Goal: Information Seeking & Learning: Learn about a topic

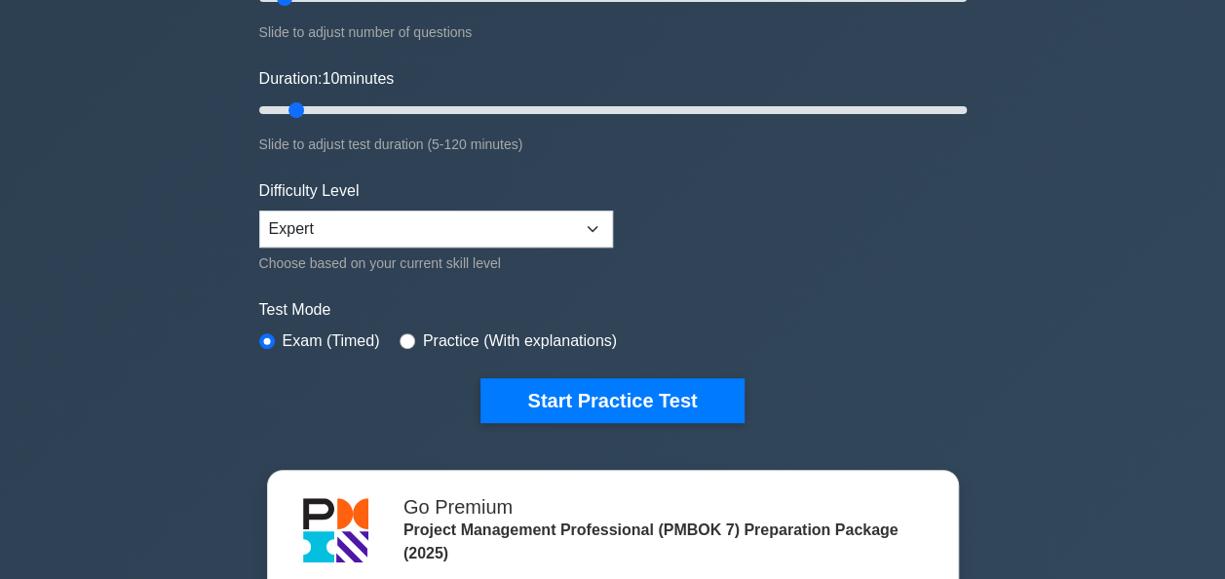
scroll to position [351, 0]
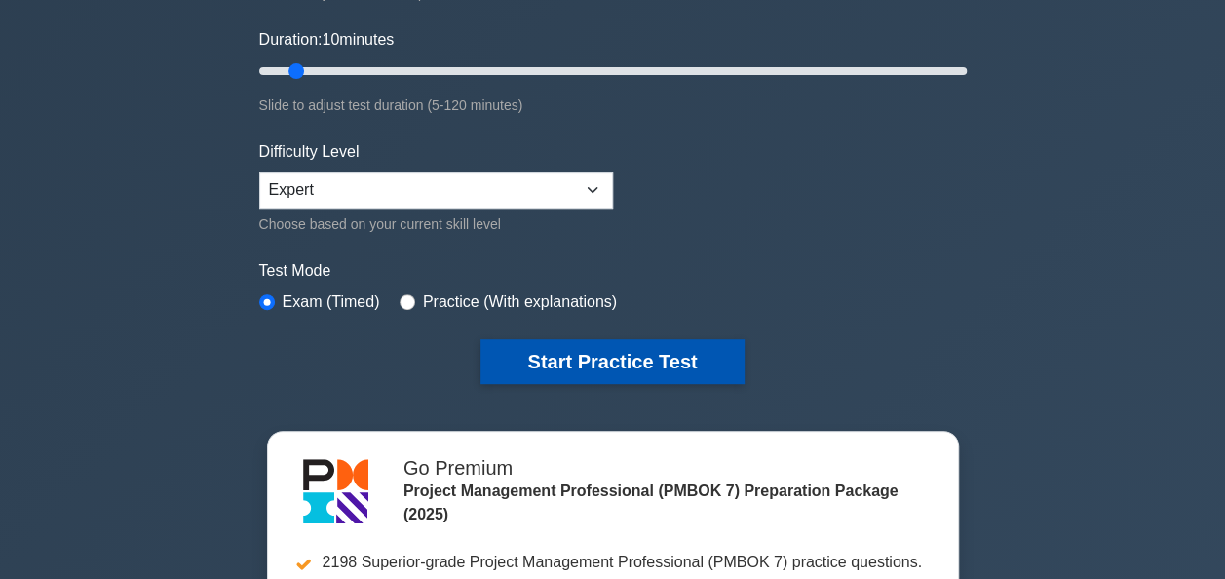
click at [625, 357] on button "Start Practice Test" at bounding box center [611, 361] width 263 height 45
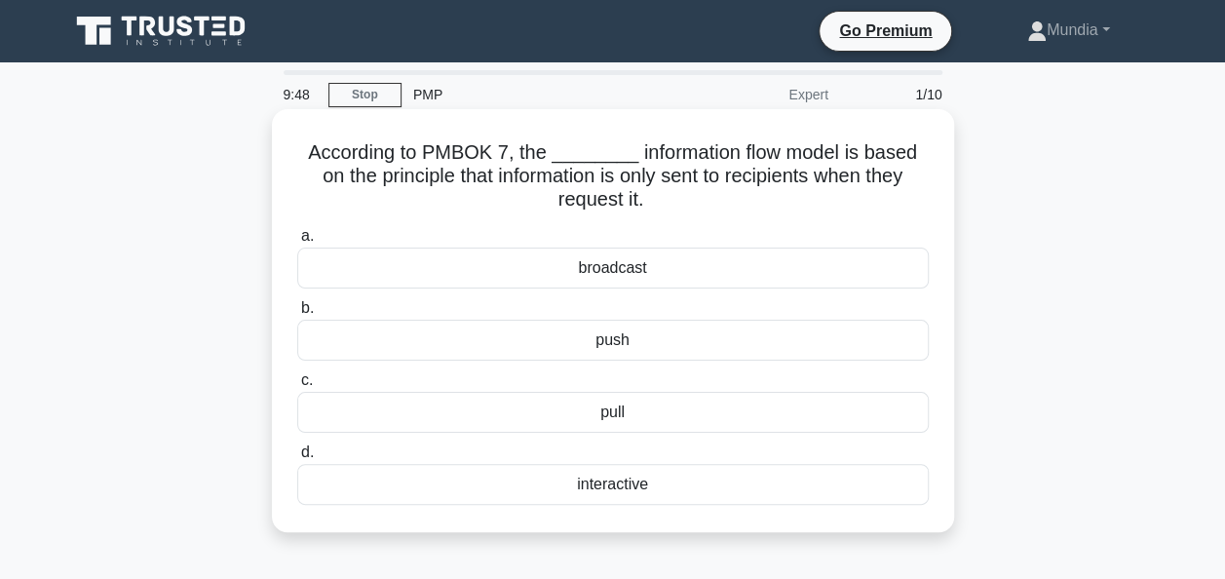
click at [610, 405] on div "pull" at bounding box center [612, 412] width 631 height 41
click at [297, 387] on input "c. pull" at bounding box center [297, 380] width 0 height 13
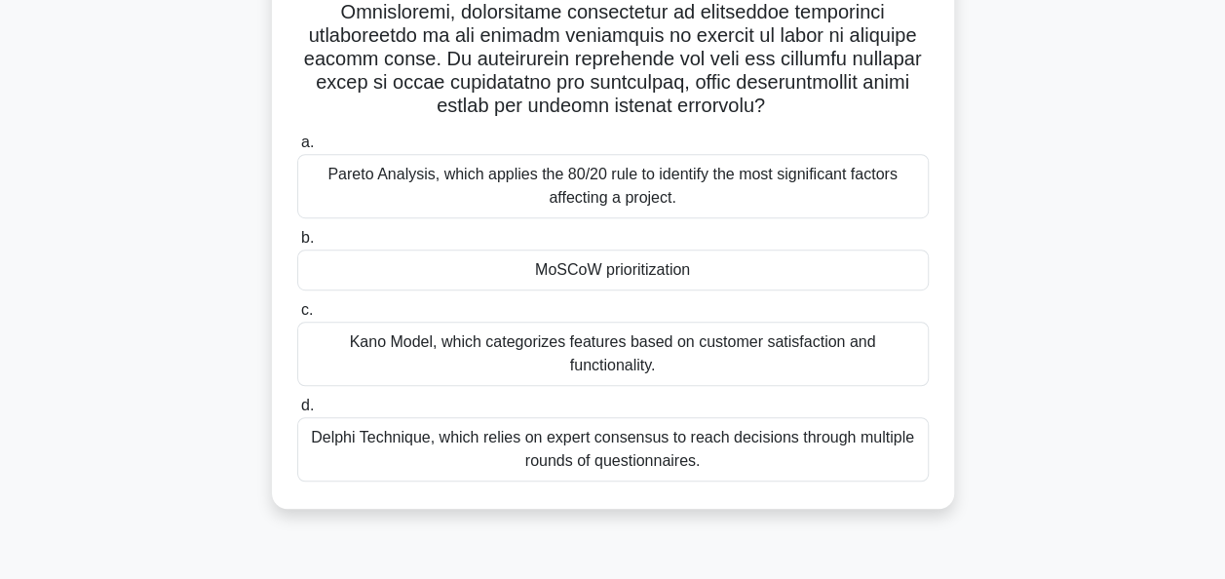
scroll to position [429, 0]
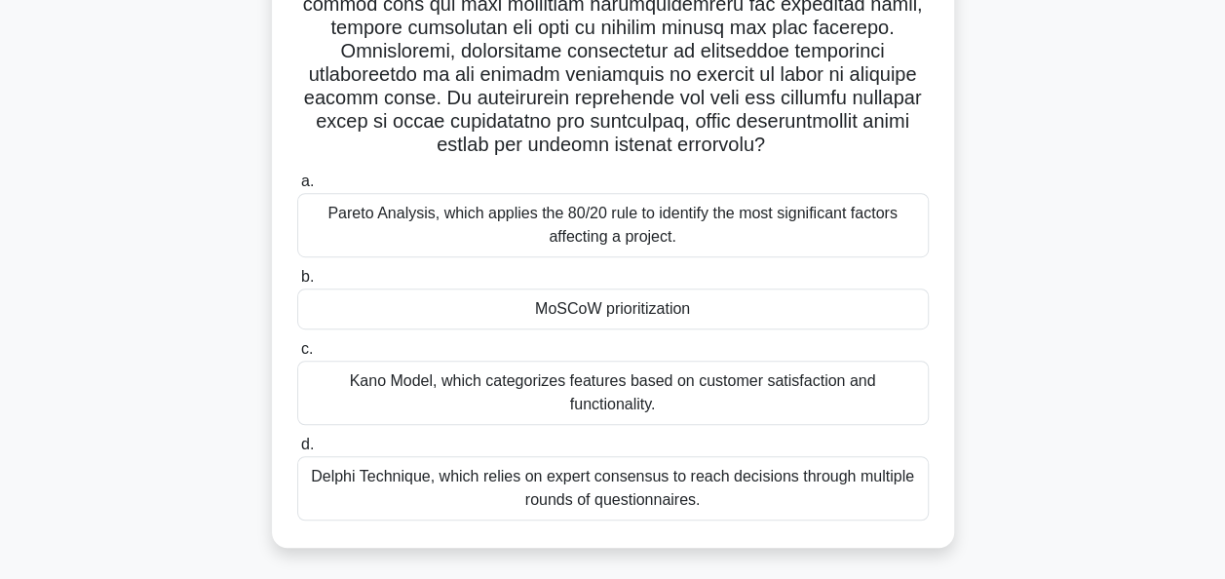
click at [584, 306] on div "MoSCoW prioritization" at bounding box center [612, 308] width 631 height 41
click at [297, 283] on input "b. MoSCoW prioritization" at bounding box center [297, 277] width 0 height 13
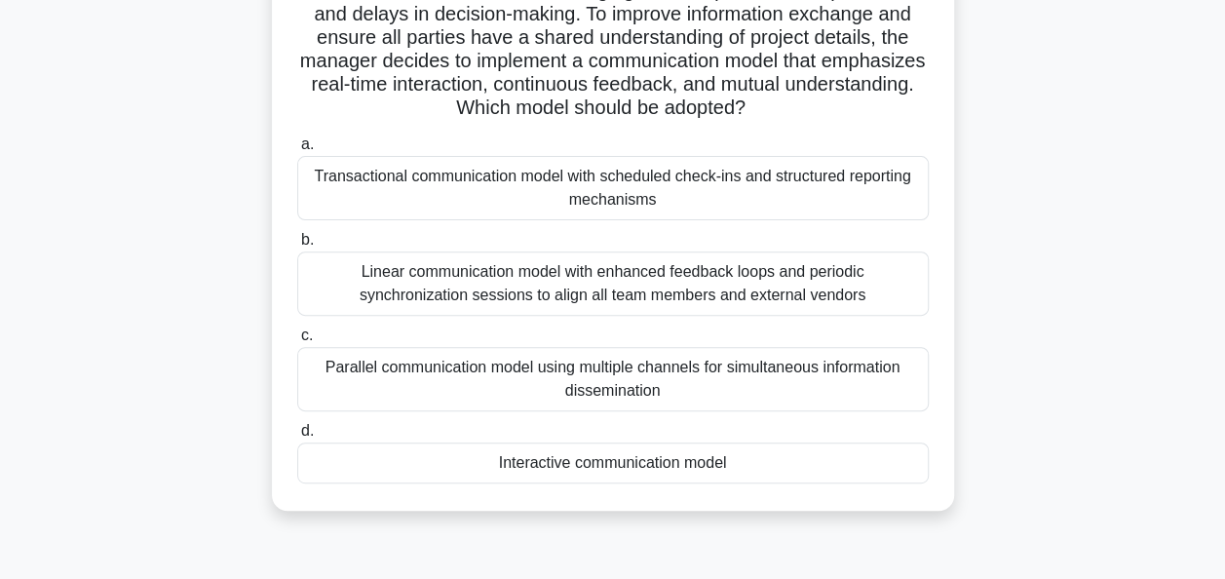
scroll to position [252, 0]
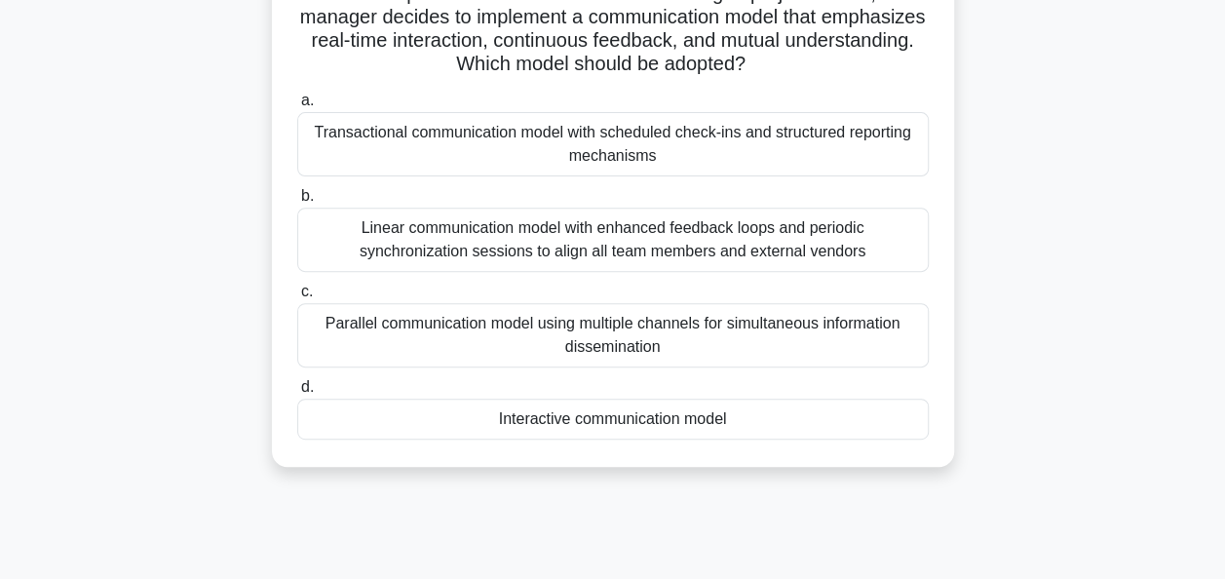
click at [588, 415] on div "Interactive communication model" at bounding box center [612, 418] width 631 height 41
click at [297, 394] on input "d. Interactive communication model" at bounding box center [297, 387] width 0 height 13
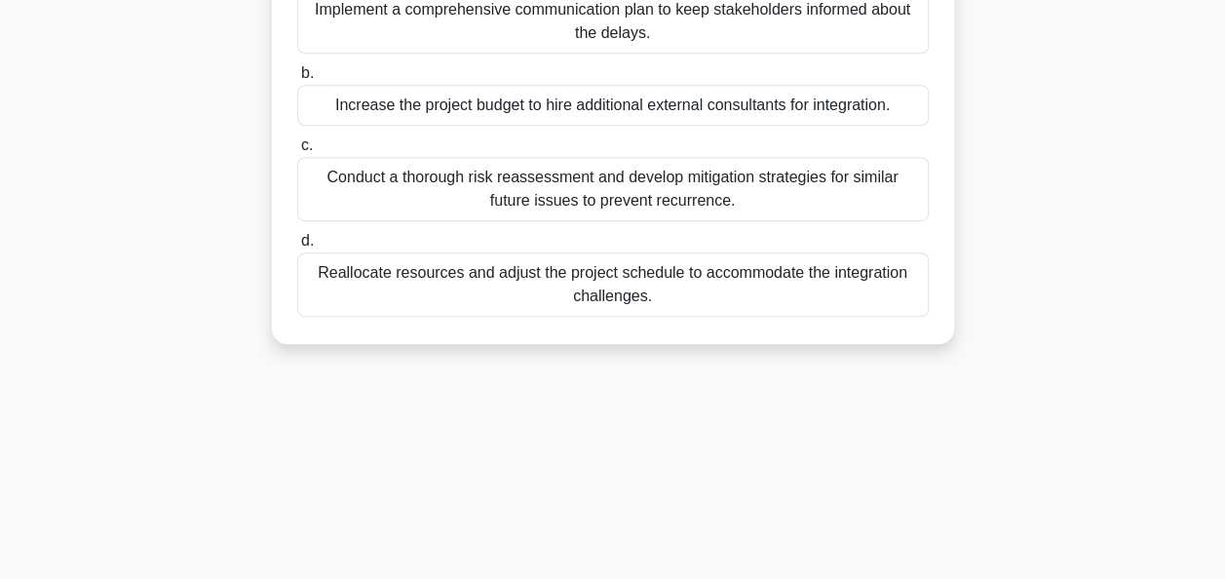
scroll to position [429, 0]
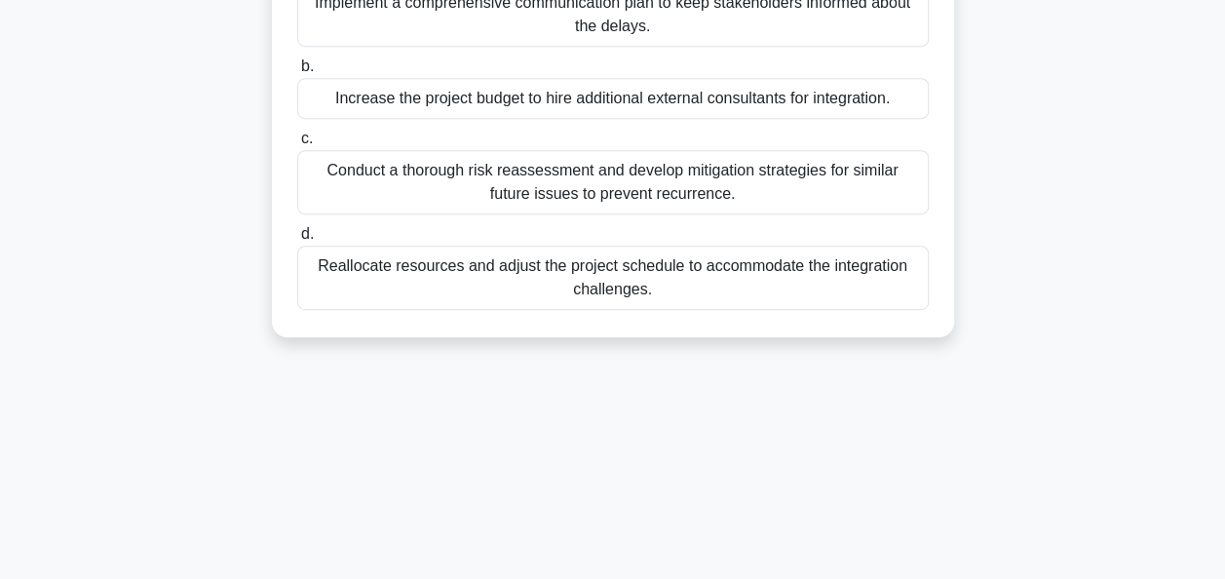
click at [544, 179] on div "Conduct a thorough risk reassessment and develop mitigation strategies for simi…" at bounding box center [612, 182] width 631 height 64
click at [297, 145] on input "c. Conduct a thorough risk reassessment and develop mitigation strategies for s…" at bounding box center [297, 138] width 0 height 13
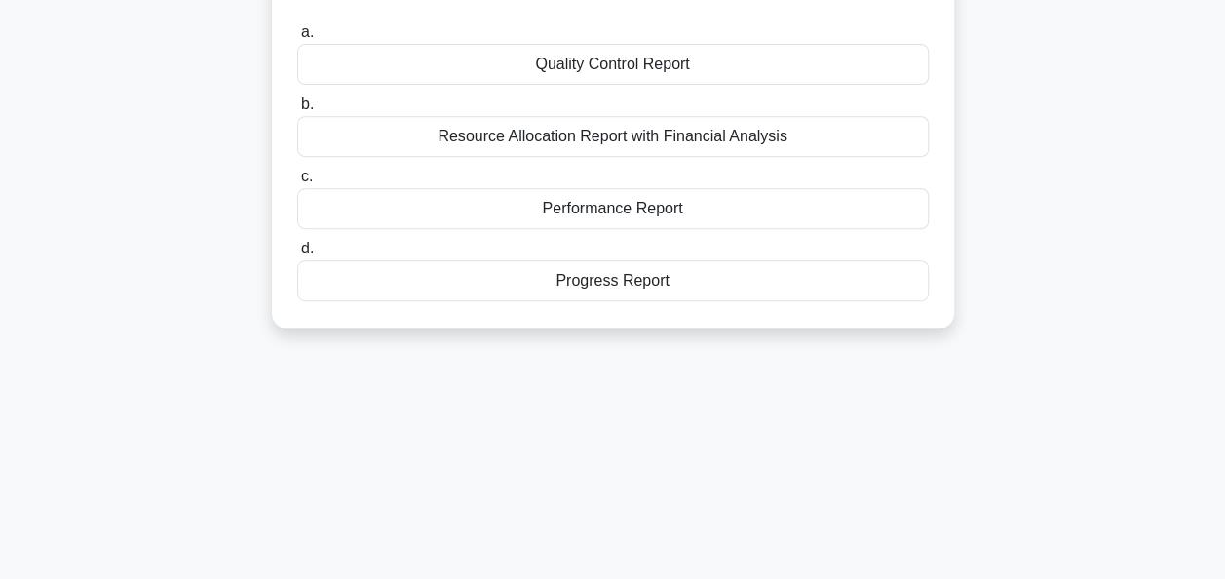
scroll to position [351, 0]
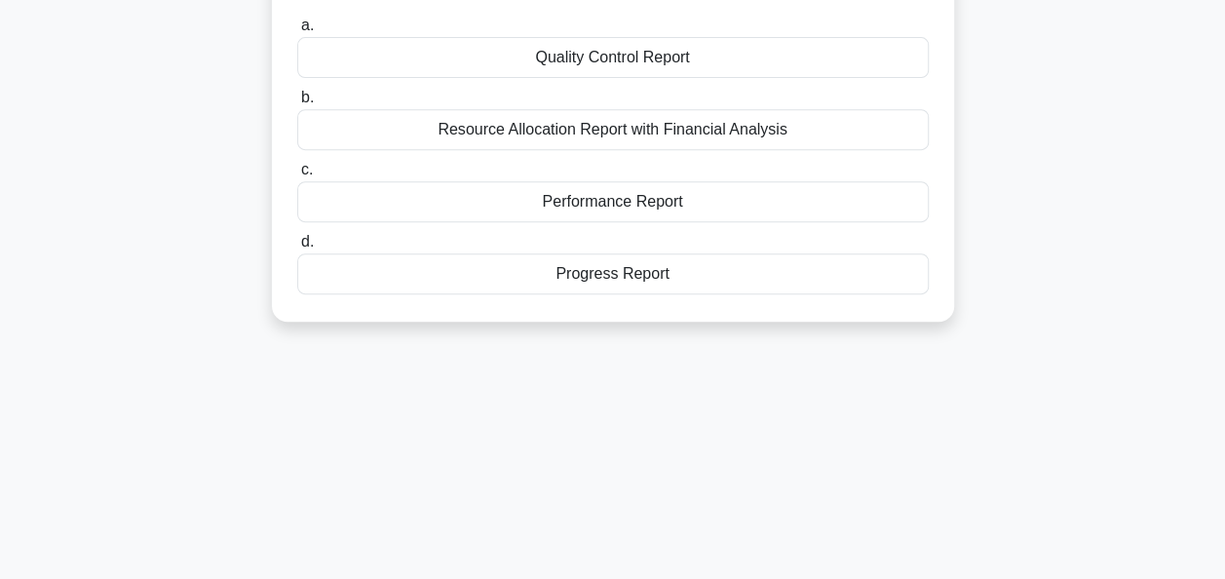
click at [621, 277] on div "Progress Report" at bounding box center [612, 273] width 631 height 41
click at [297, 248] on input "d. Progress Report" at bounding box center [297, 242] width 0 height 13
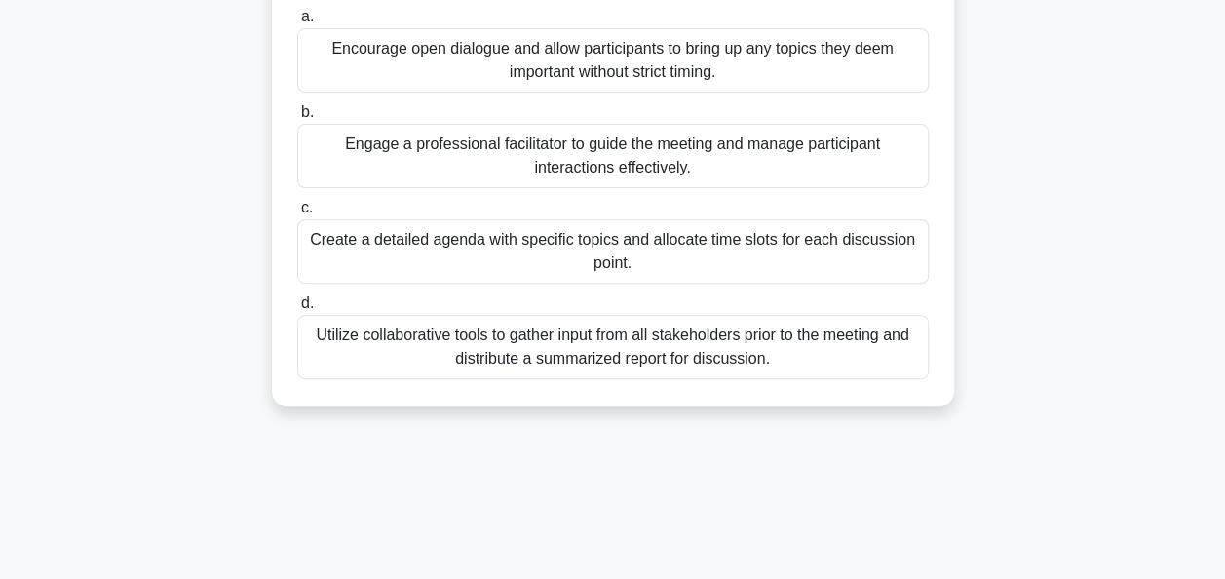
scroll to position [273, 0]
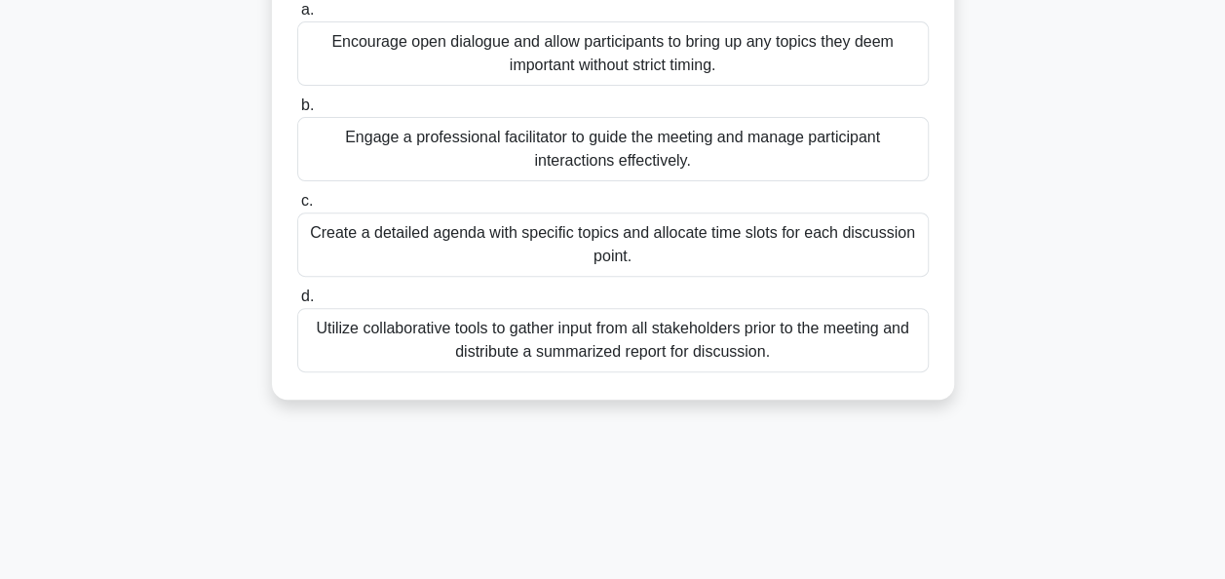
click at [565, 218] on div "Create a detailed agenda with specific topics and allocate time slots for each …" at bounding box center [612, 244] width 631 height 64
click at [297, 207] on input "c. Create a detailed agenda with specific topics and allocate time slots for ea…" at bounding box center [297, 201] width 0 height 13
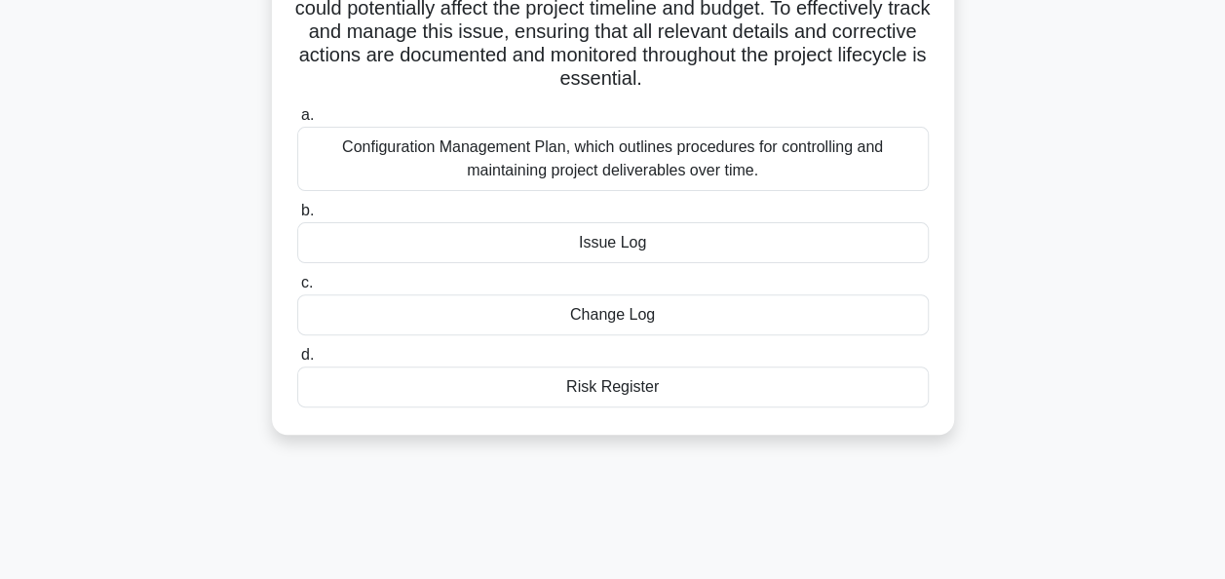
scroll to position [195, 0]
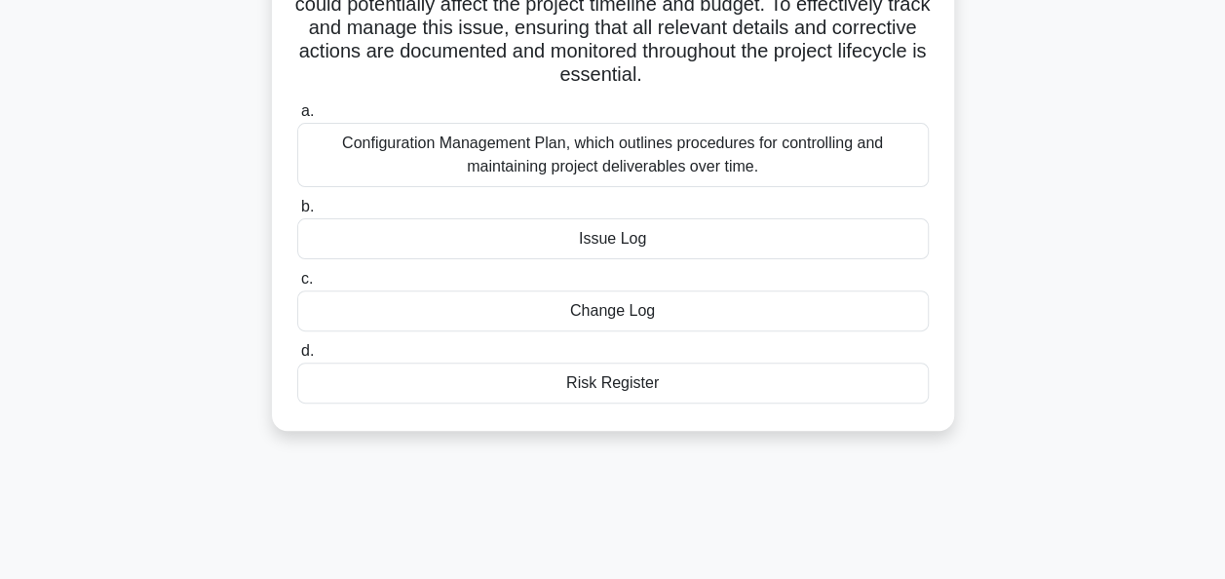
click at [602, 312] on div "Change Log" at bounding box center [612, 310] width 631 height 41
click at [297, 285] on input "c. Change Log" at bounding box center [297, 279] width 0 height 13
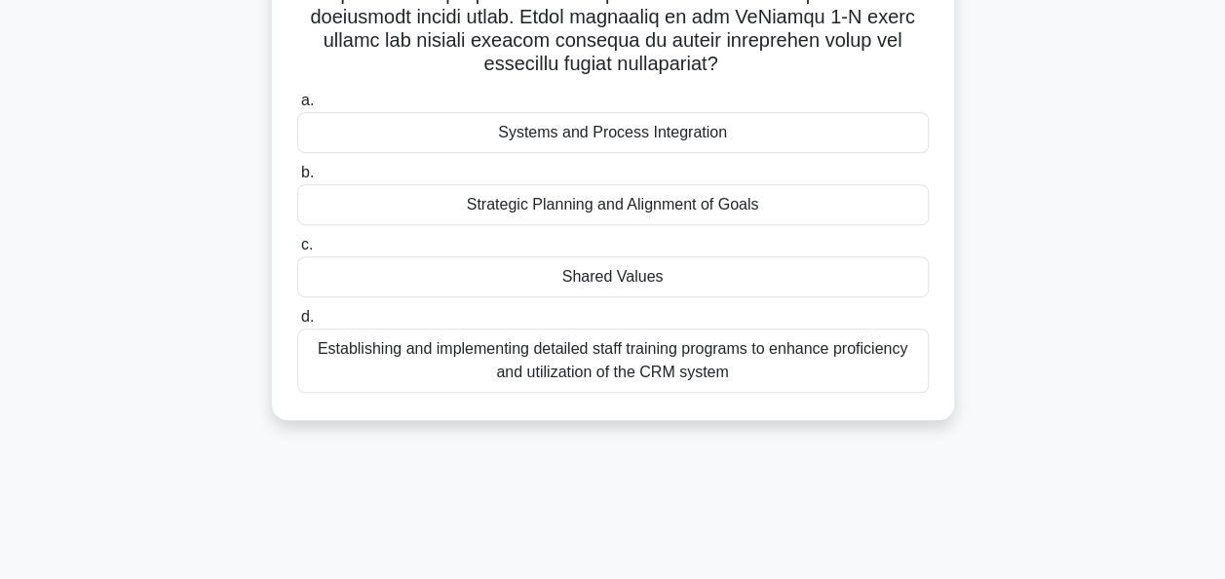
scroll to position [473, 0]
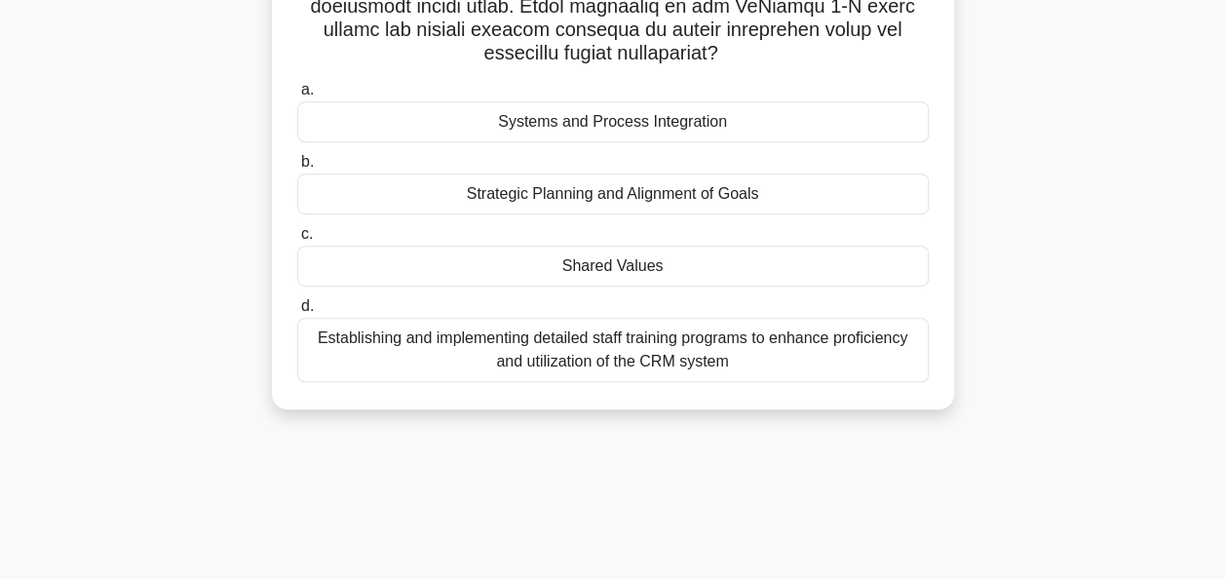
click at [600, 267] on div "Shared Values" at bounding box center [612, 265] width 631 height 41
click at [297, 241] on input "c. Shared Values" at bounding box center [297, 234] width 0 height 13
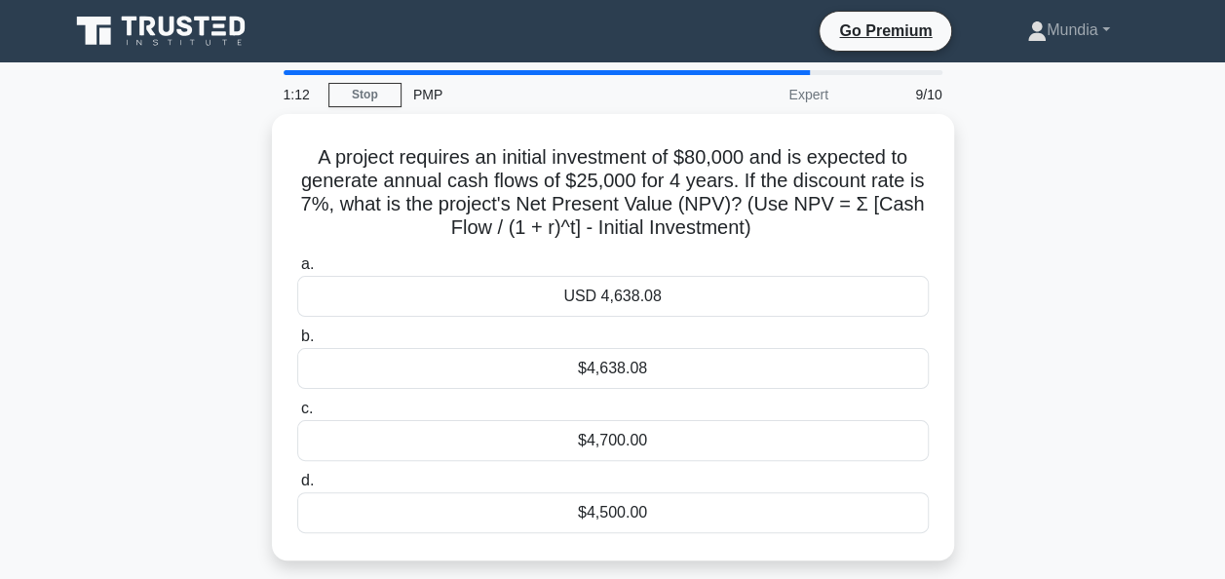
scroll to position [39, 0]
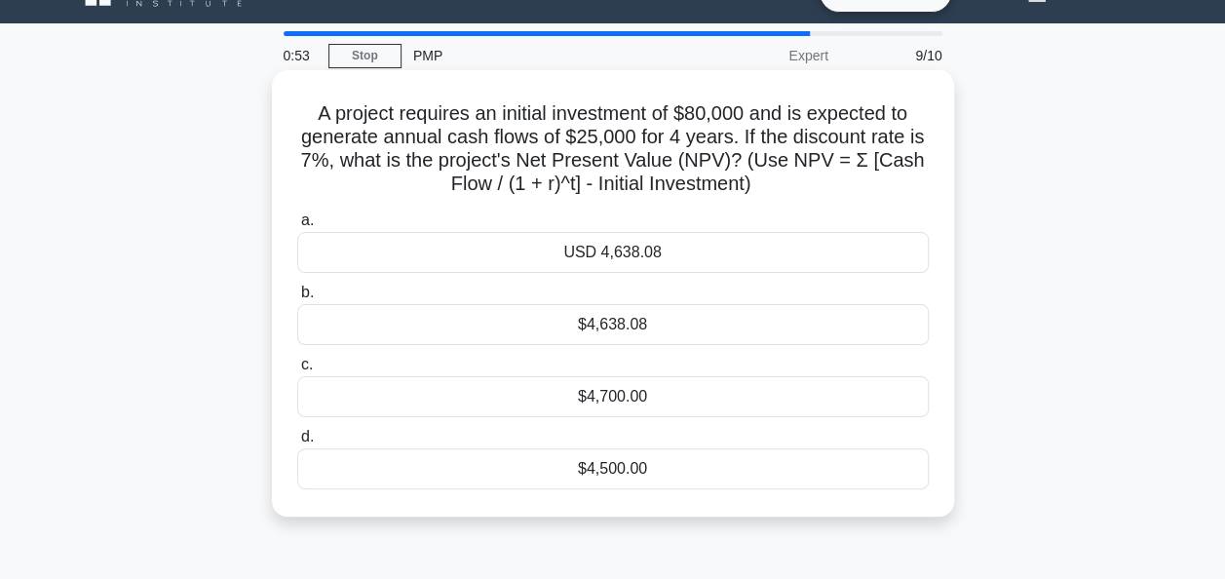
click at [608, 324] on div "$4,638.08" at bounding box center [612, 324] width 631 height 41
click at [297, 299] on input "b. $4,638.08" at bounding box center [297, 292] width 0 height 13
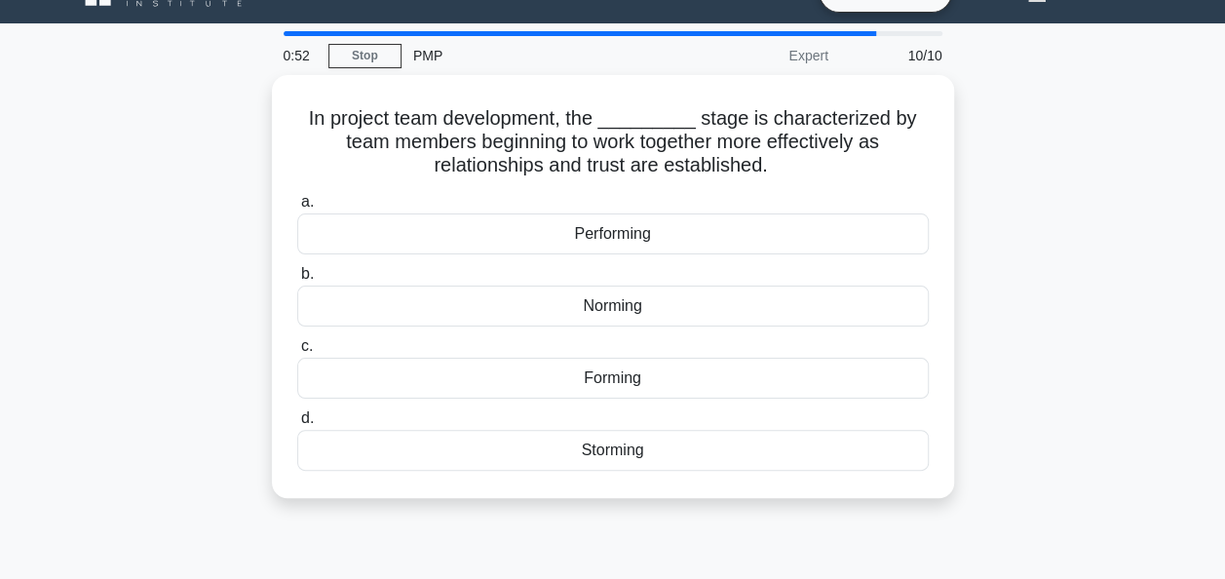
scroll to position [0, 0]
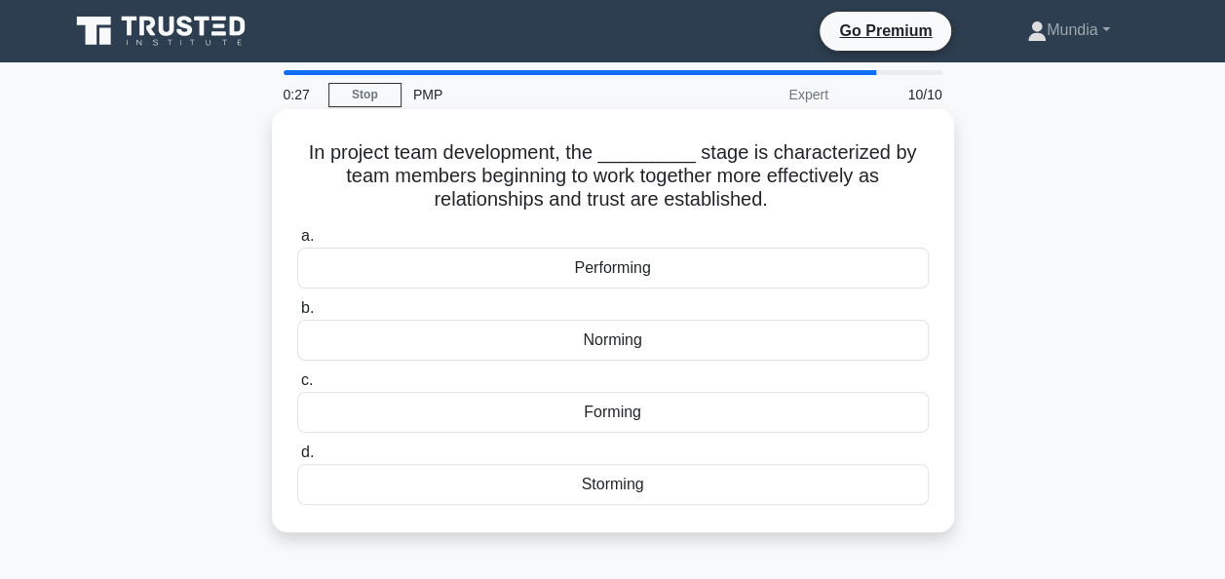
click at [604, 345] on div "Norming" at bounding box center [612, 340] width 631 height 41
click at [297, 315] on input "b. Norming" at bounding box center [297, 308] width 0 height 13
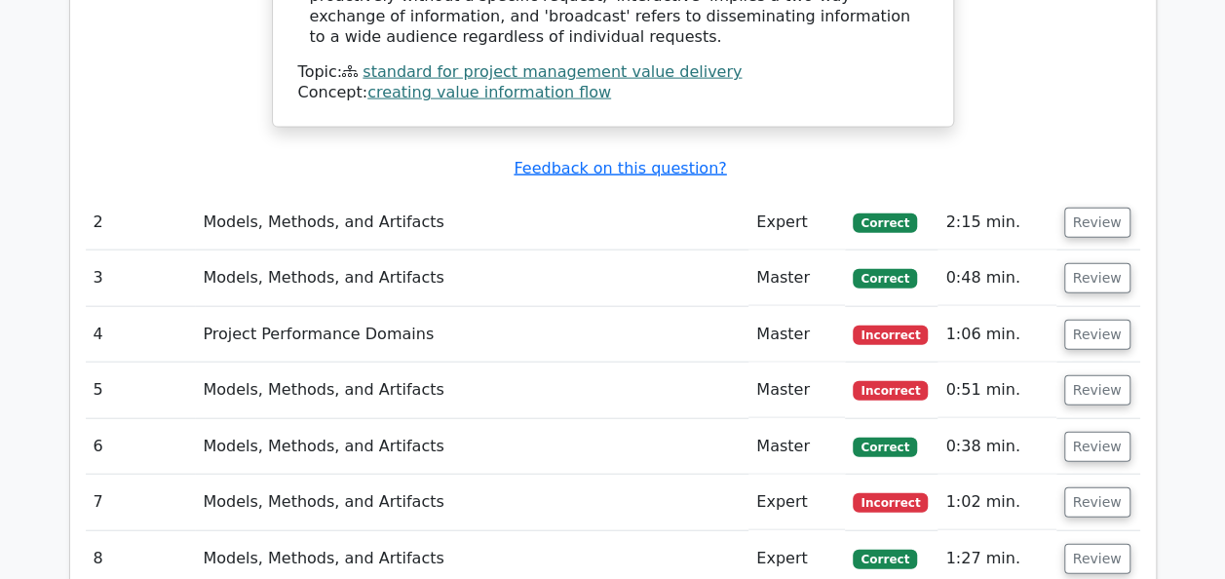
scroll to position [2143, 0]
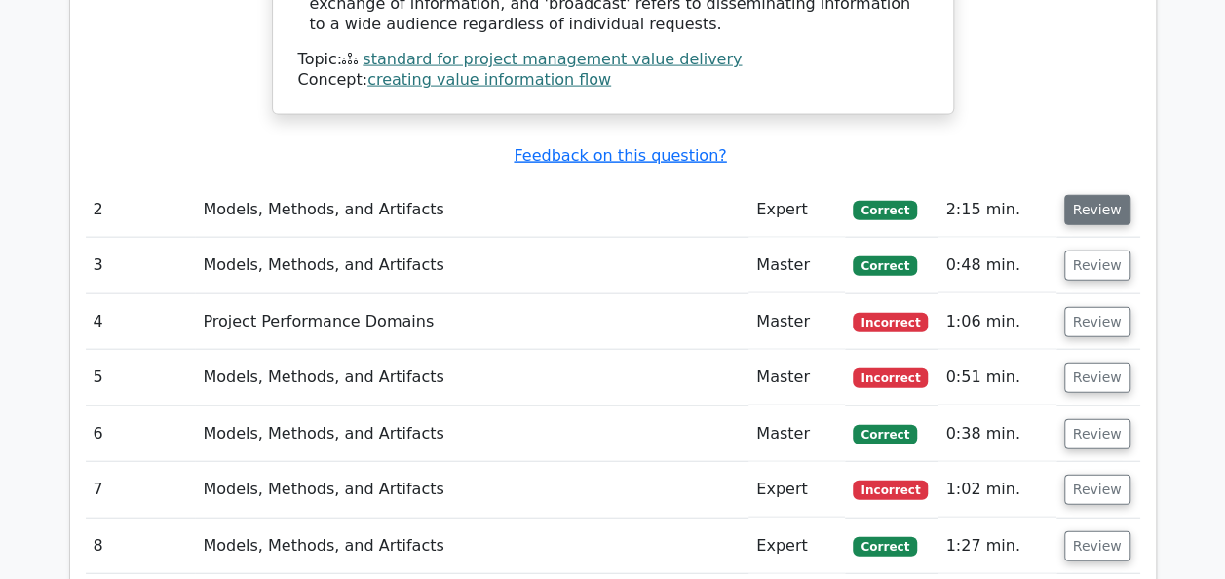
click at [1077, 195] on button "Review" at bounding box center [1097, 210] width 66 height 30
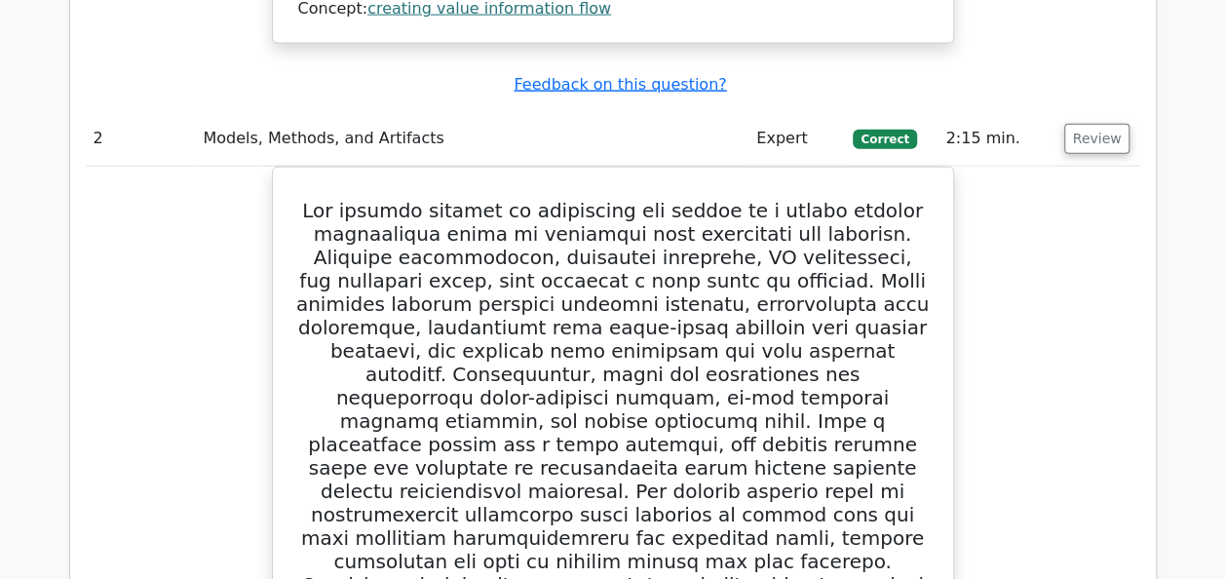
scroll to position [2198, 0]
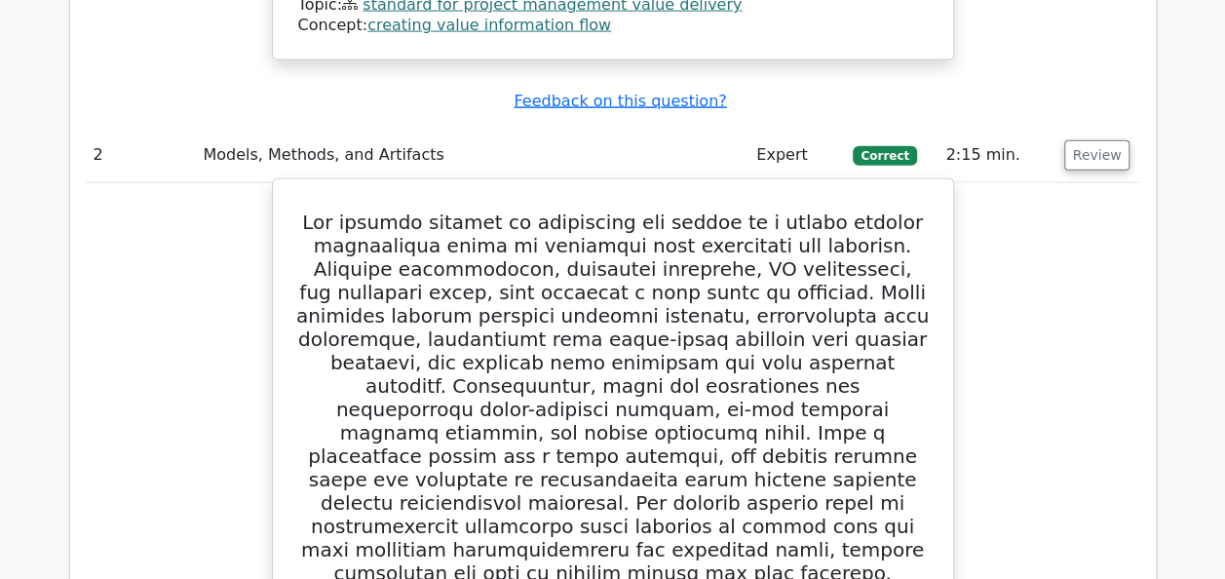
drag, startPoint x: 680, startPoint y: 350, endPoint x: 272, endPoint y: 121, distance: 468.0
copy div "The project manager is overseeing the launch of a mobile banking application ai…"
click at [634, 325] on h5 at bounding box center [612, 455] width 633 height 491
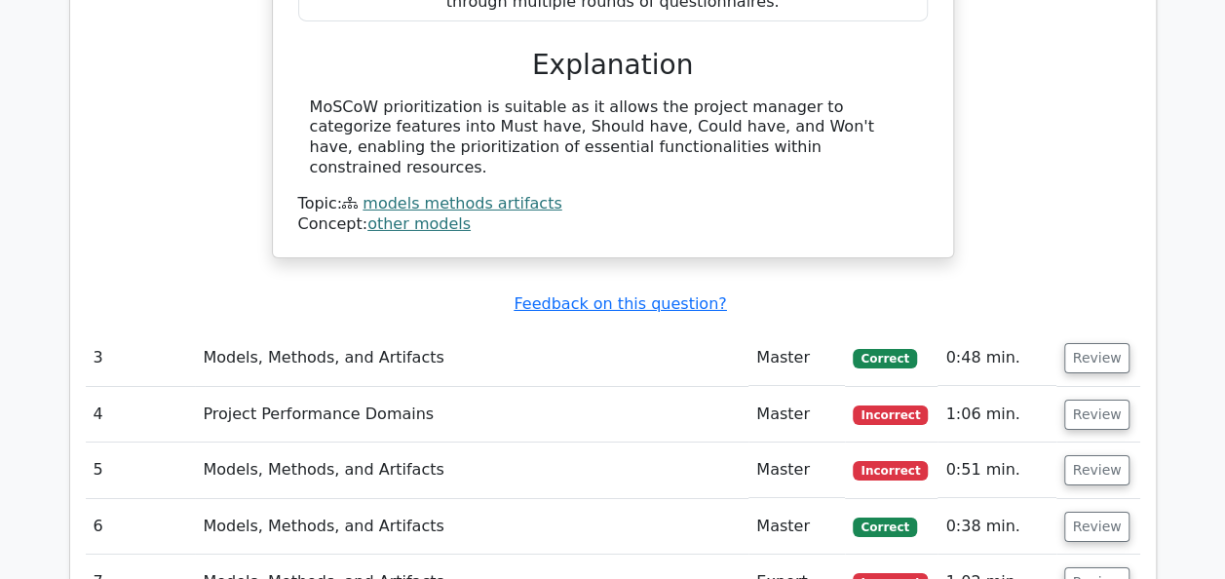
scroll to position [3211, 0]
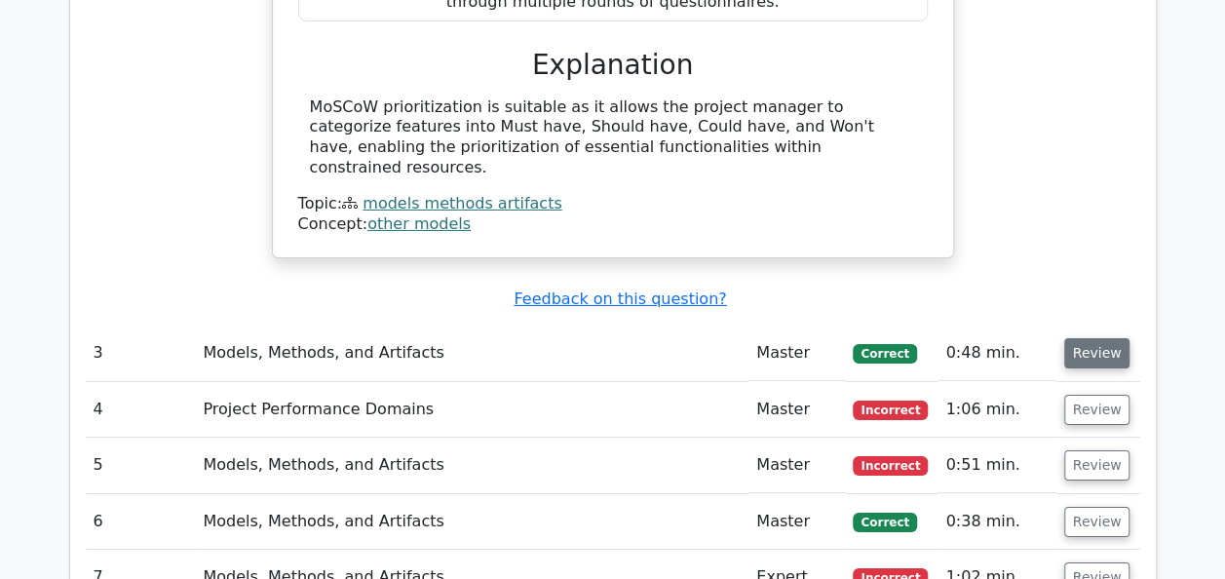
click at [1095, 338] on button "Review" at bounding box center [1097, 353] width 66 height 30
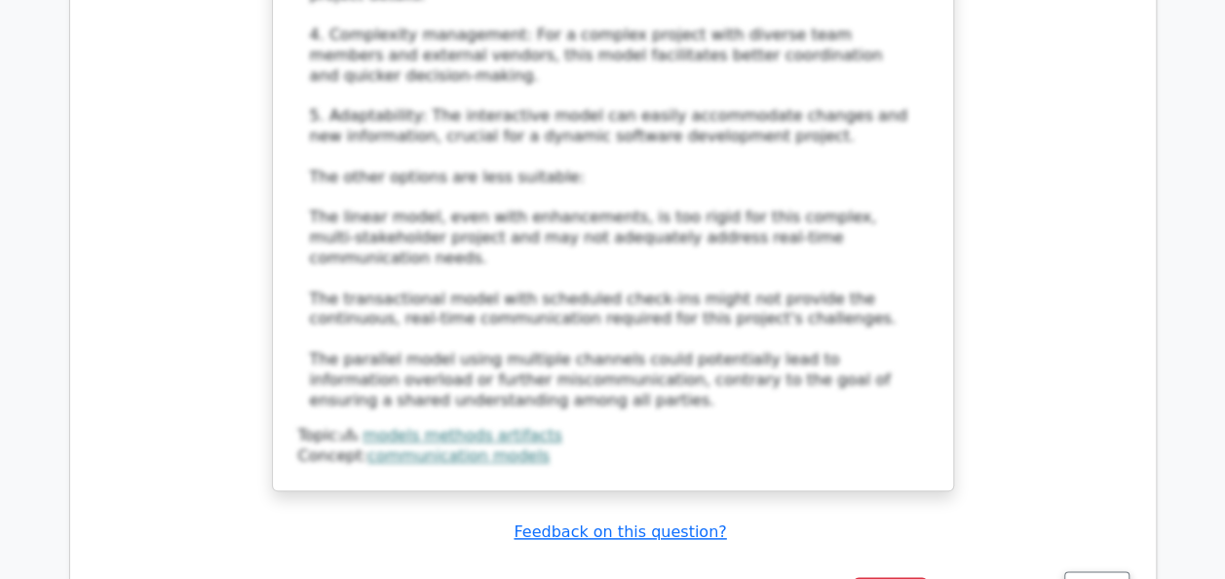
scroll to position [4536, 0]
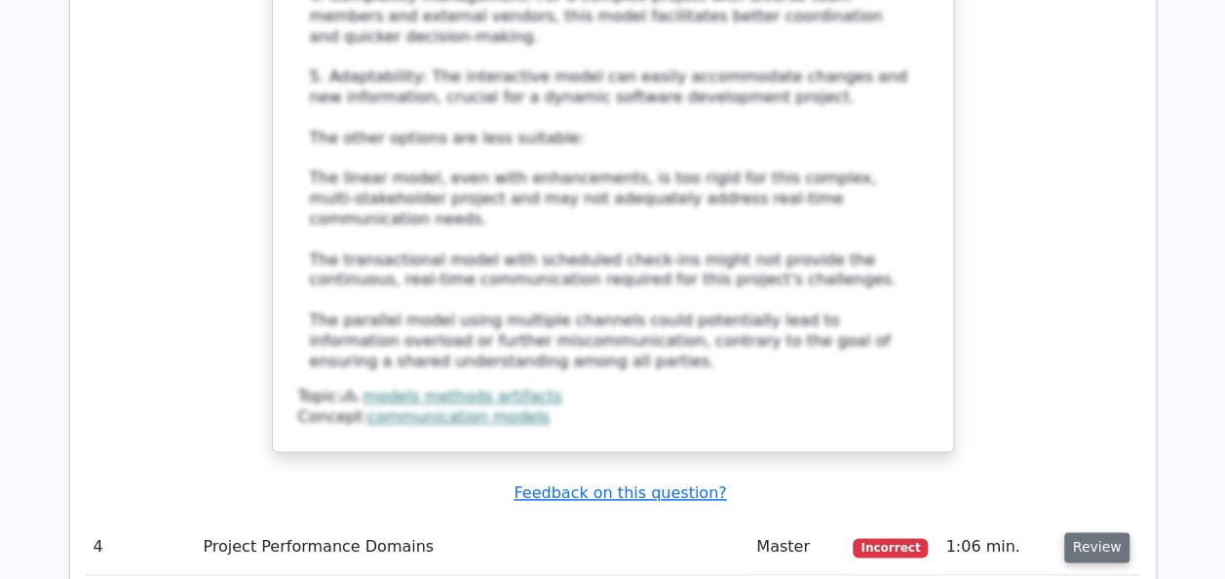
click at [1093, 532] on button "Review" at bounding box center [1097, 547] width 66 height 30
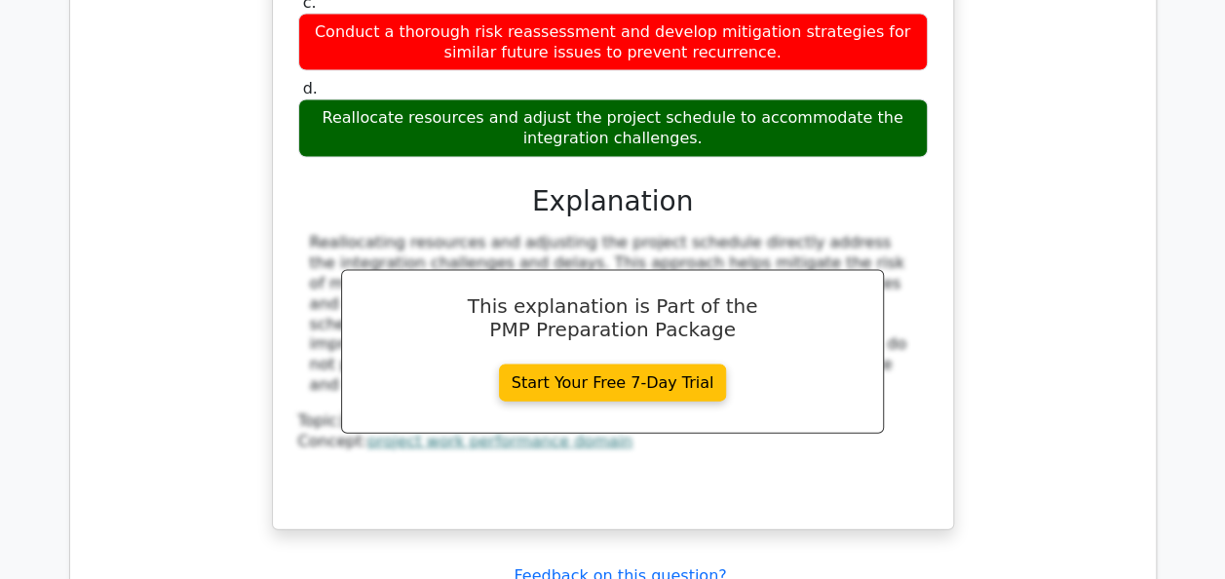
scroll to position [5588, 0]
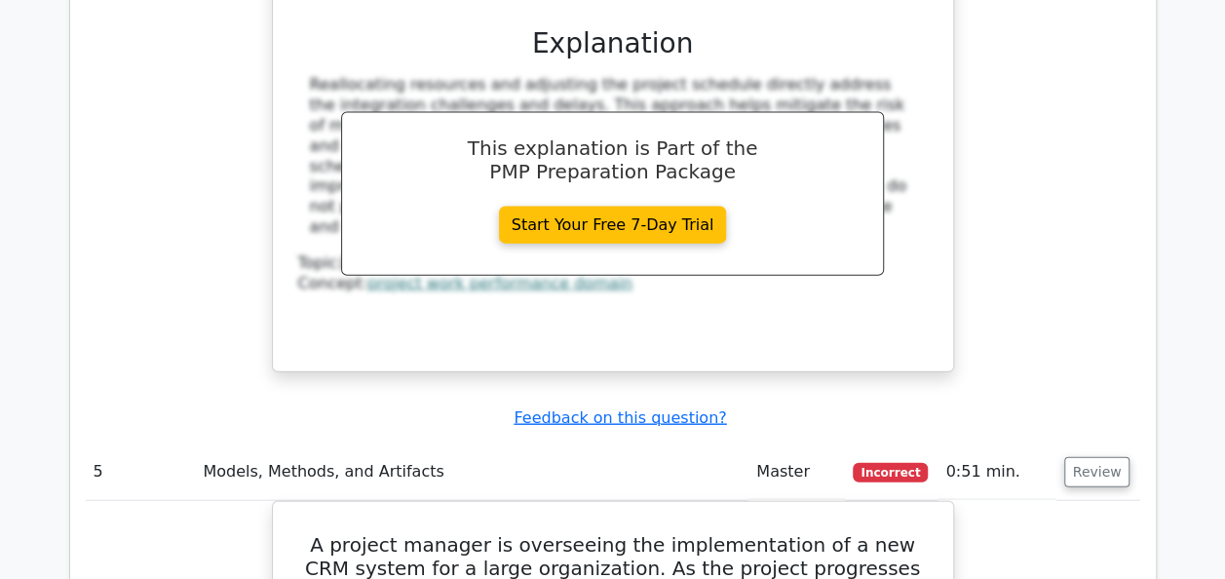
scroll to position [5740, 0]
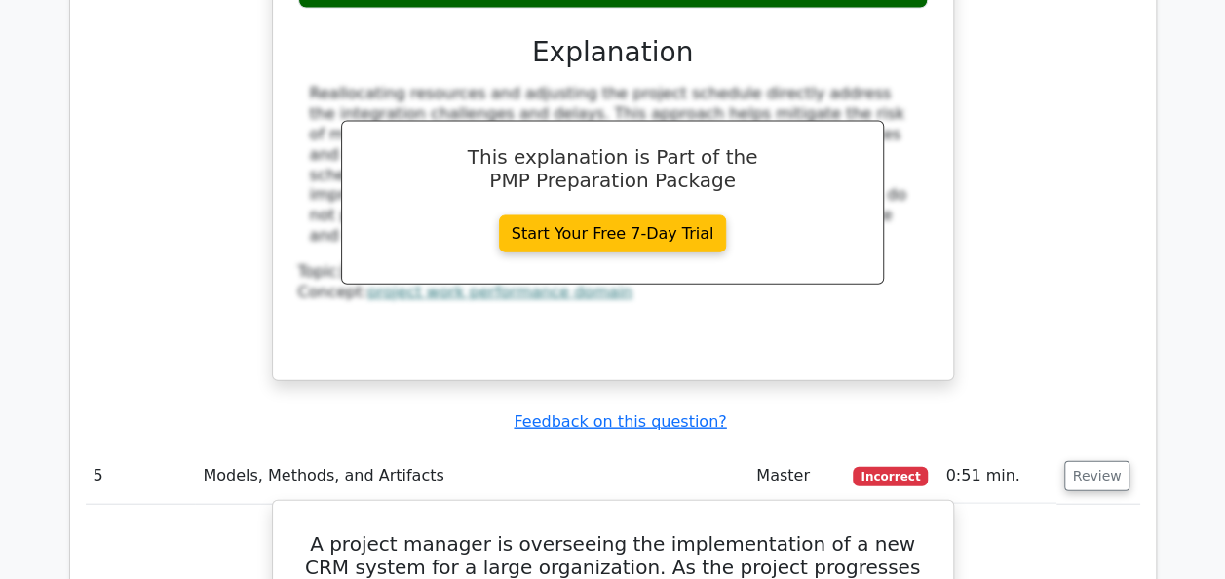
drag, startPoint x: 606, startPoint y: 400, endPoint x: 300, endPoint y: 205, distance: 363.2
copy div "A project manager is overseeing the implementation of a new CRM system for a la…"
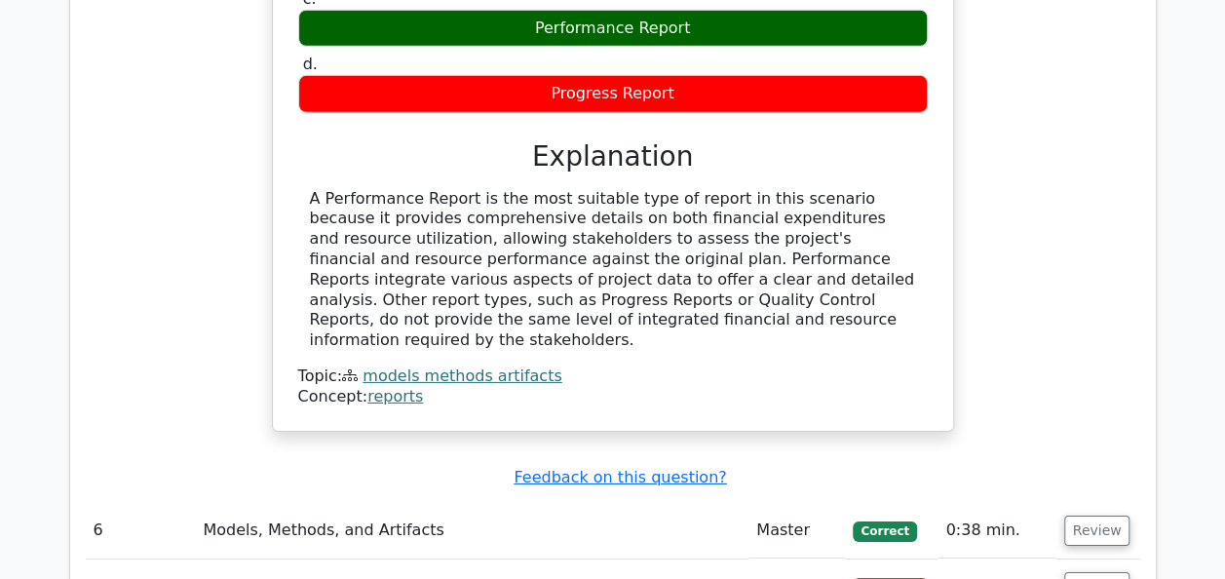
scroll to position [6675, 0]
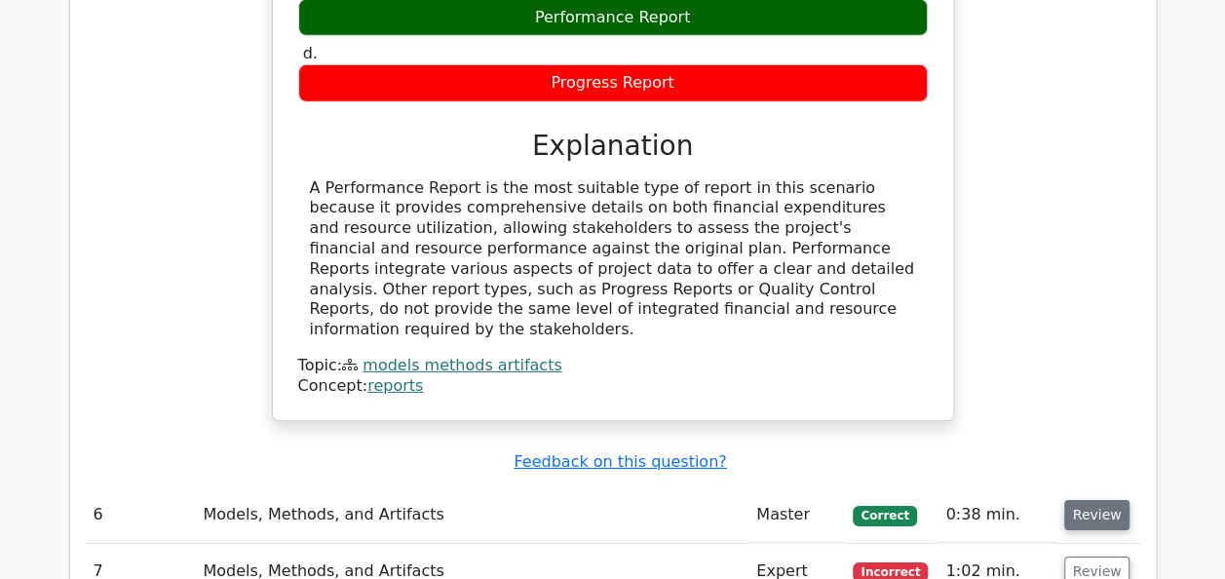
click at [1093, 500] on button "Review" at bounding box center [1097, 515] width 66 height 30
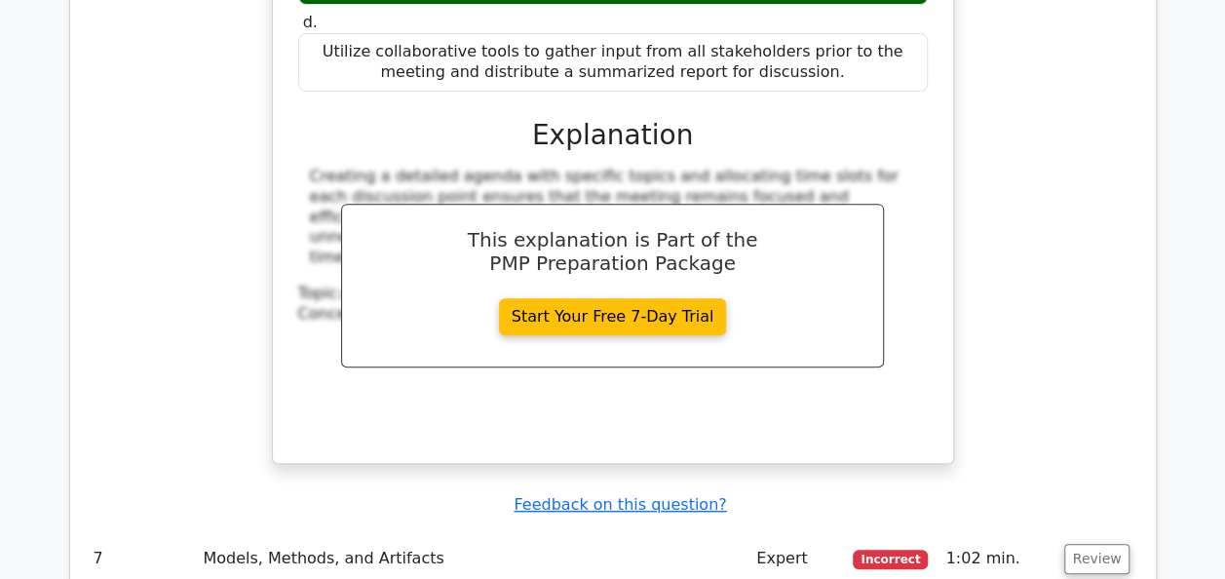
scroll to position [7649, 0]
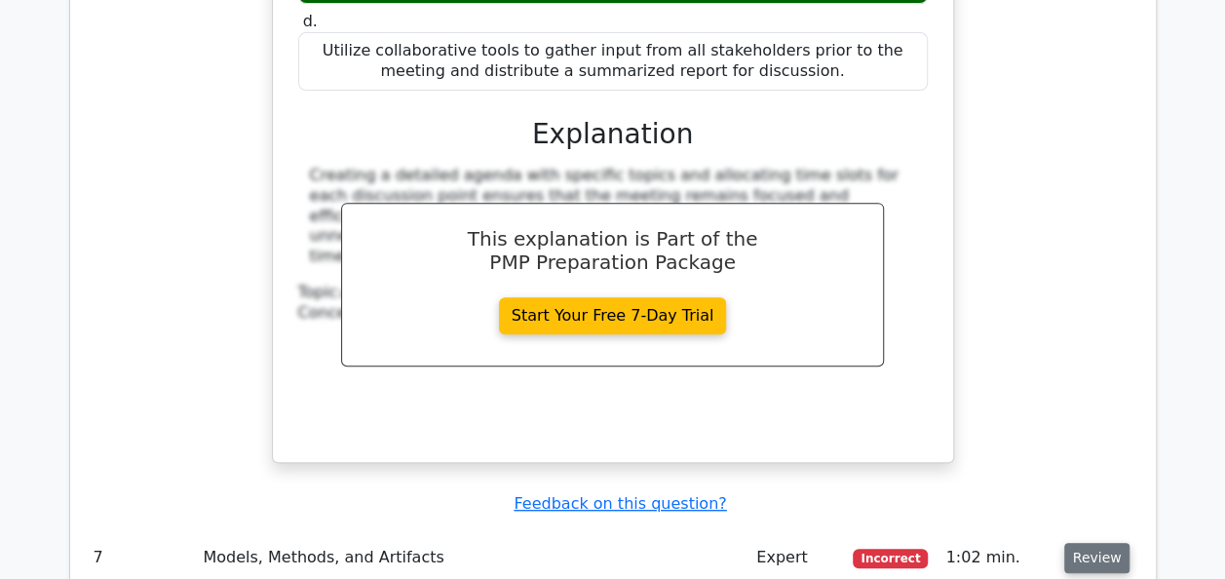
click at [1103, 543] on button "Review" at bounding box center [1097, 558] width 66 height 30
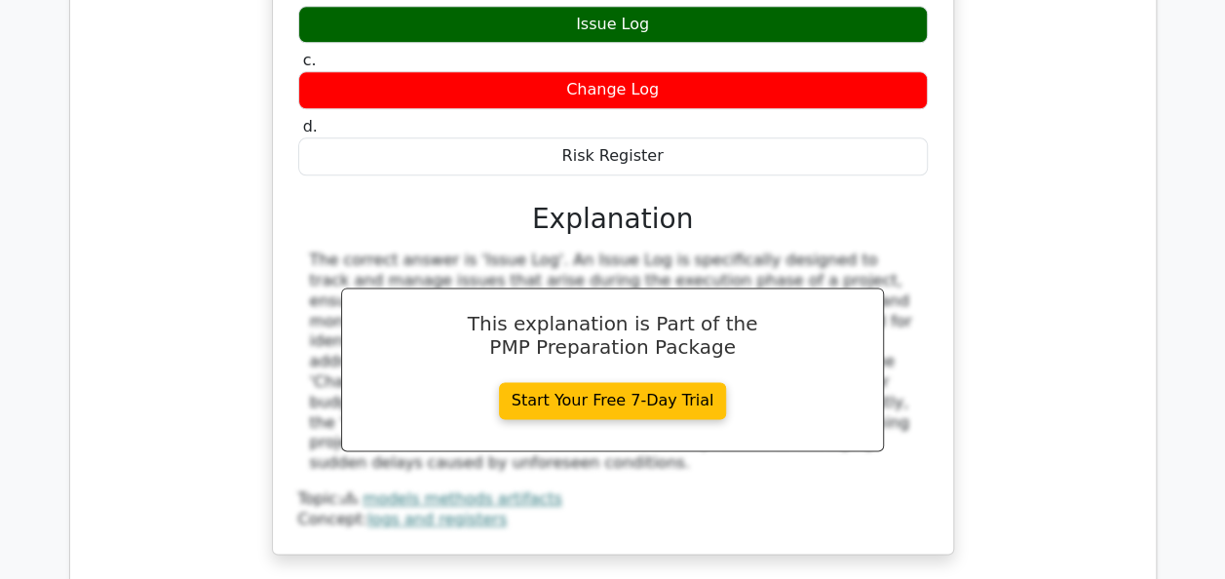
scroll to position [8545, 0]
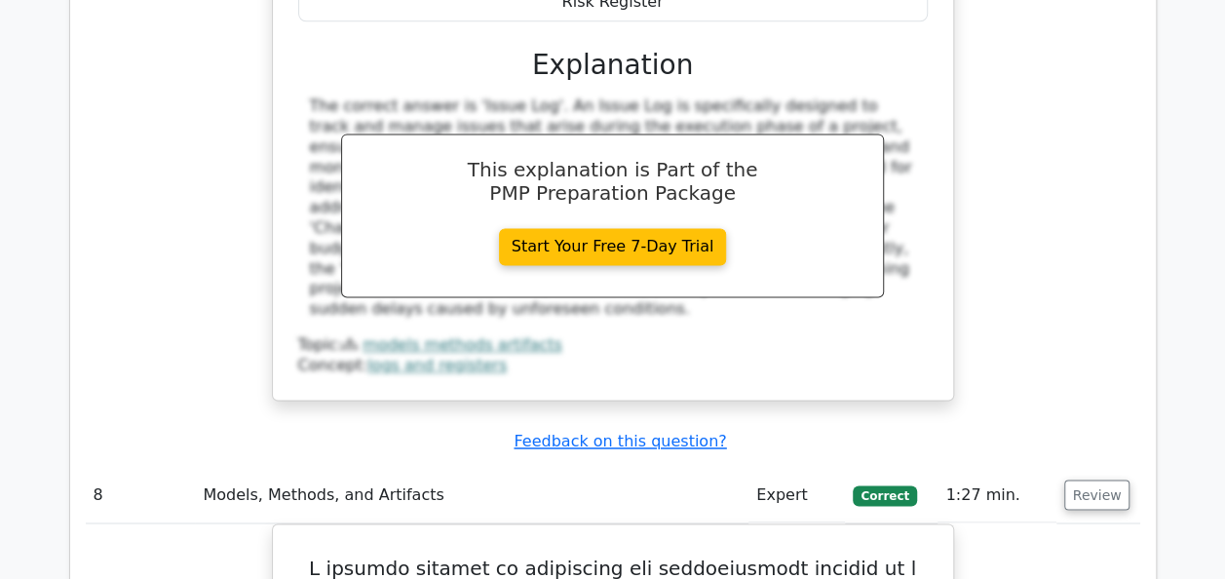
scroll to position [8723, 0]
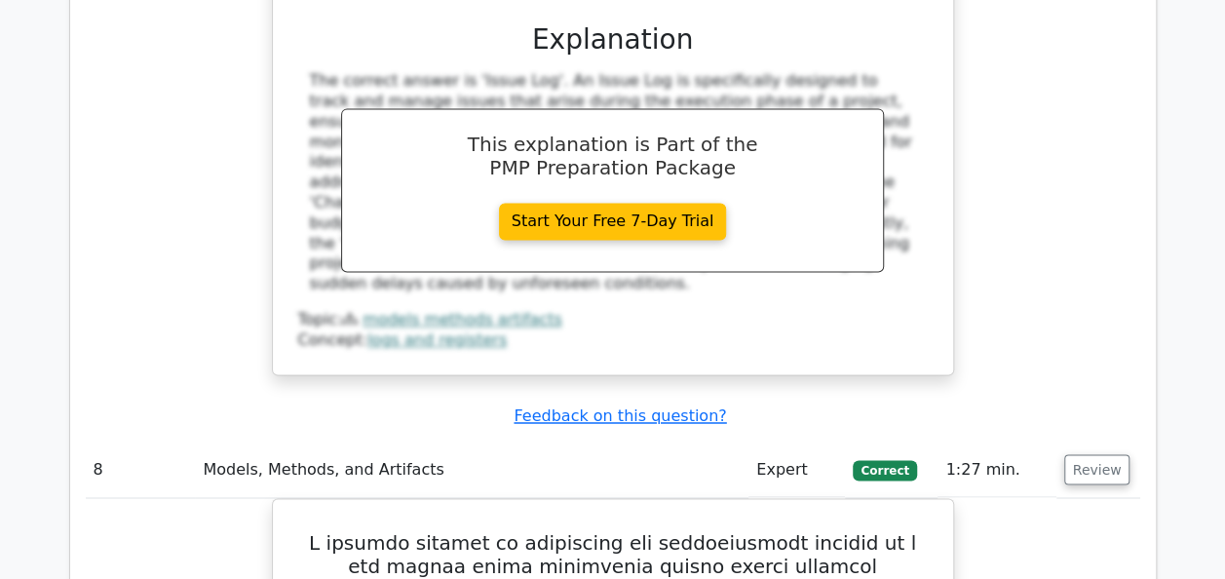
drag, startPoint x: 392, startPoint y: 244, endPoint x: 260, endPoint y: 92, distance: 201.0
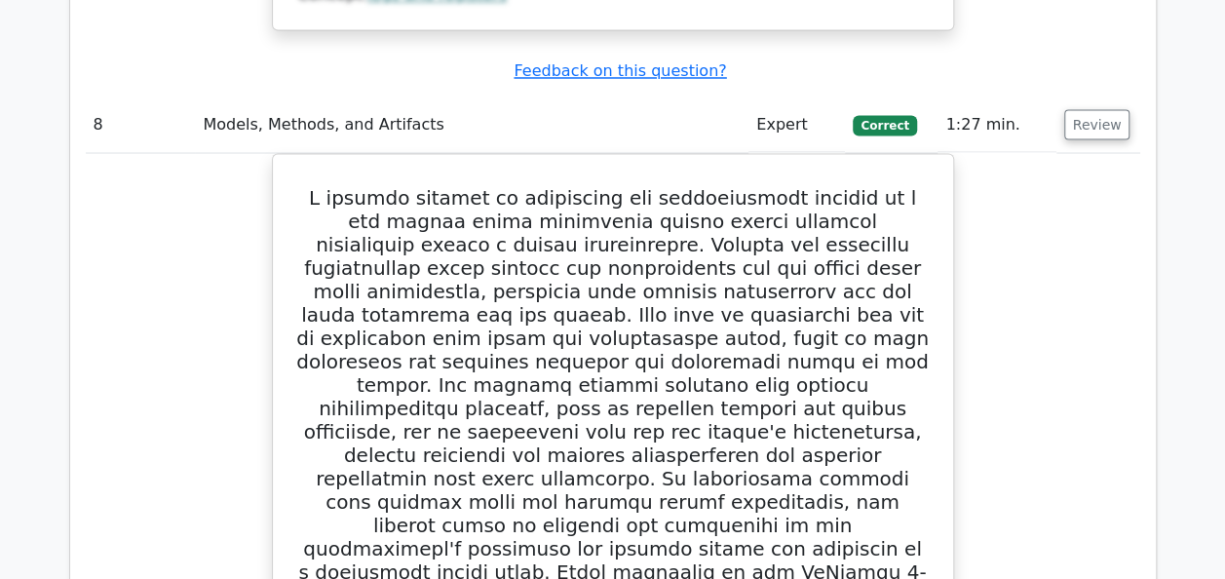
scroll to position [9231, 0]
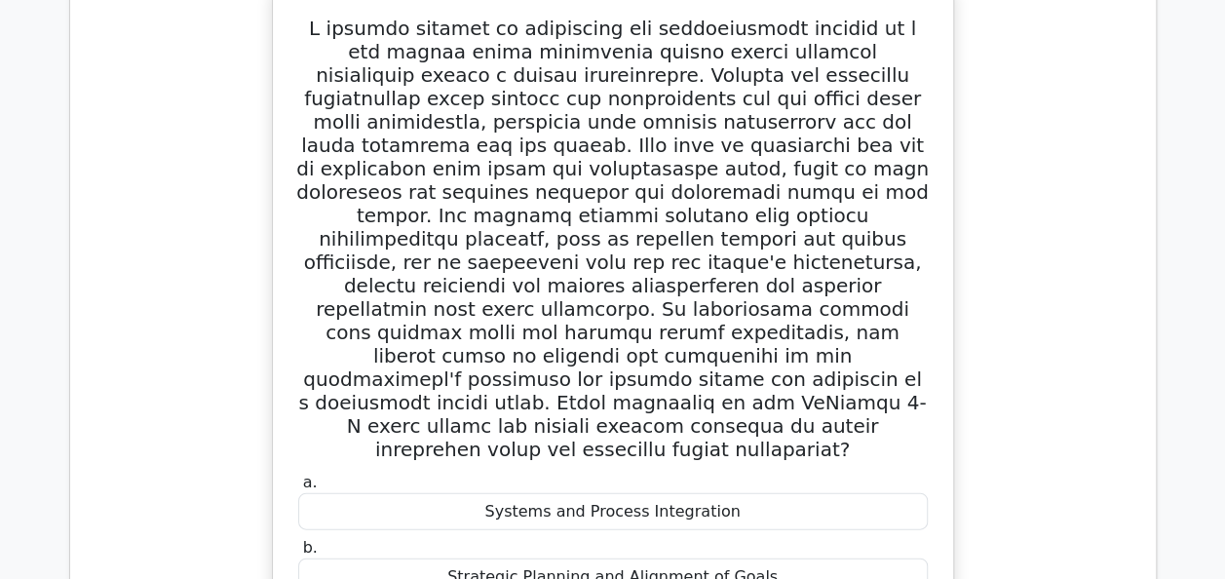
drag, startPoint x: 309, startPoint y: 81, endPoint x: 392, endPoint y: 419, distance: 348.0
click at [392, 419] on div "a. Systems and Process Integration b. Strategic Planning and Alignment of Goals…" at bounding box center [613, 494] width 664 height 1003
copy div "A project manager is overseeing the comprehensive rollout of a new supply chain…"
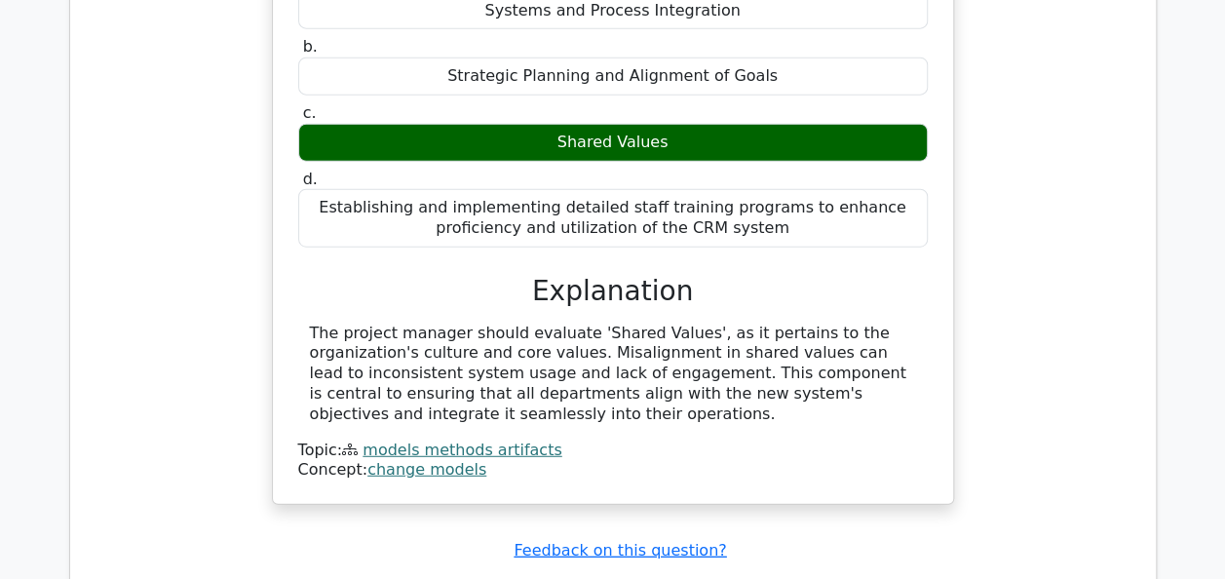
scroll to position [9738, 0]
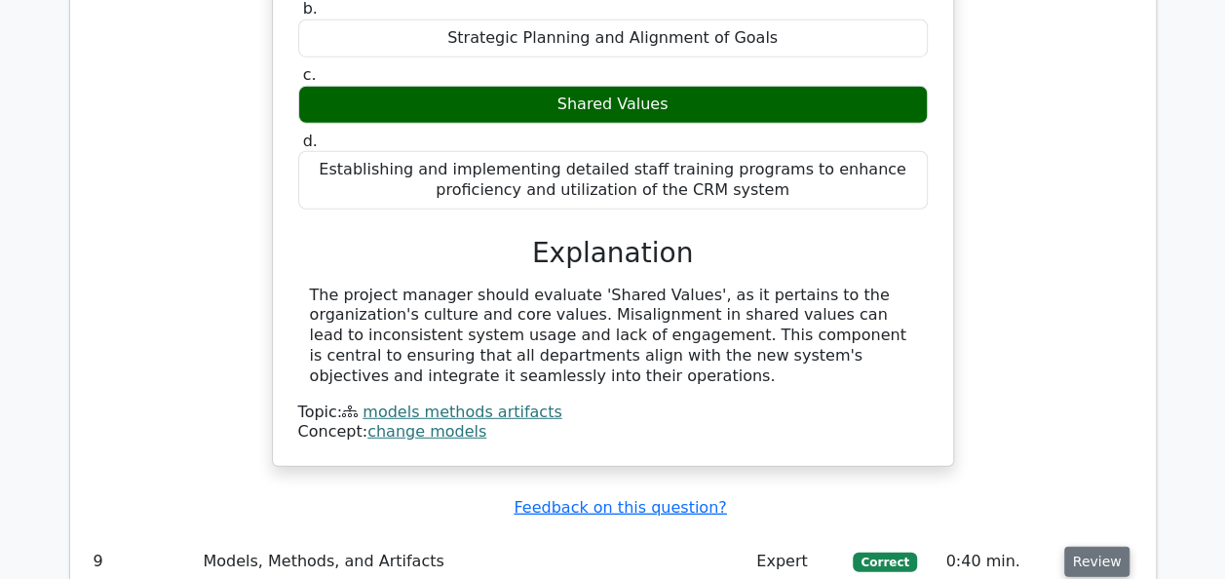
scroll to position [9777, 0]
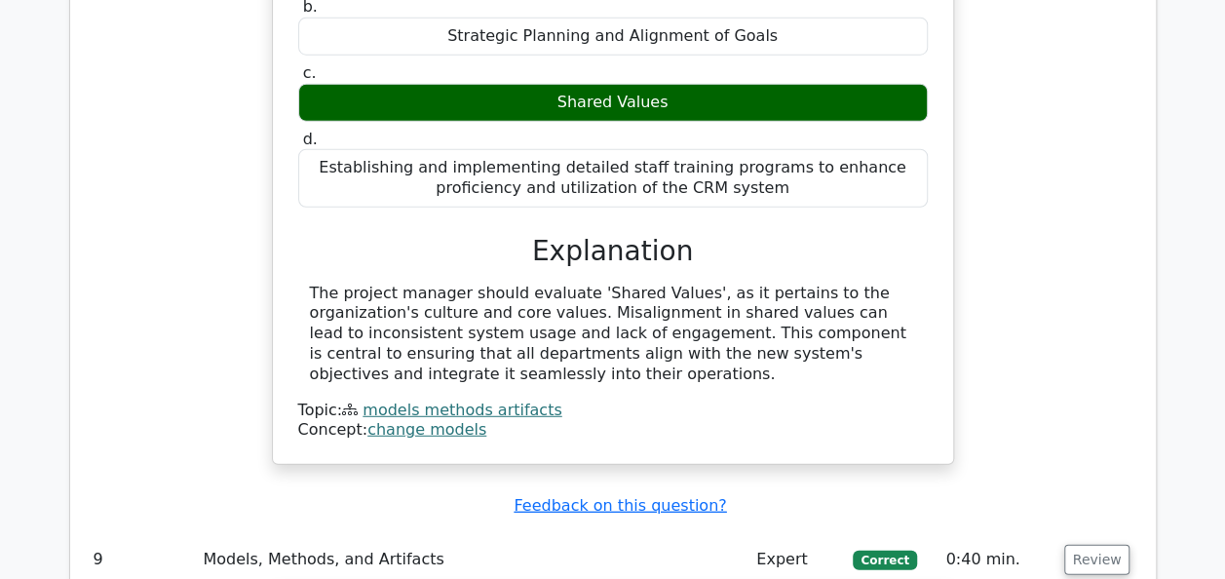
drag, startPoint x: 303, startPoint y: 121, endPoint x: 697, endPoint y: 446, distance: 511.4
copy div "A project requires an initial investment of $80,000 and is expected to generate…"
